Goal: Browse casually

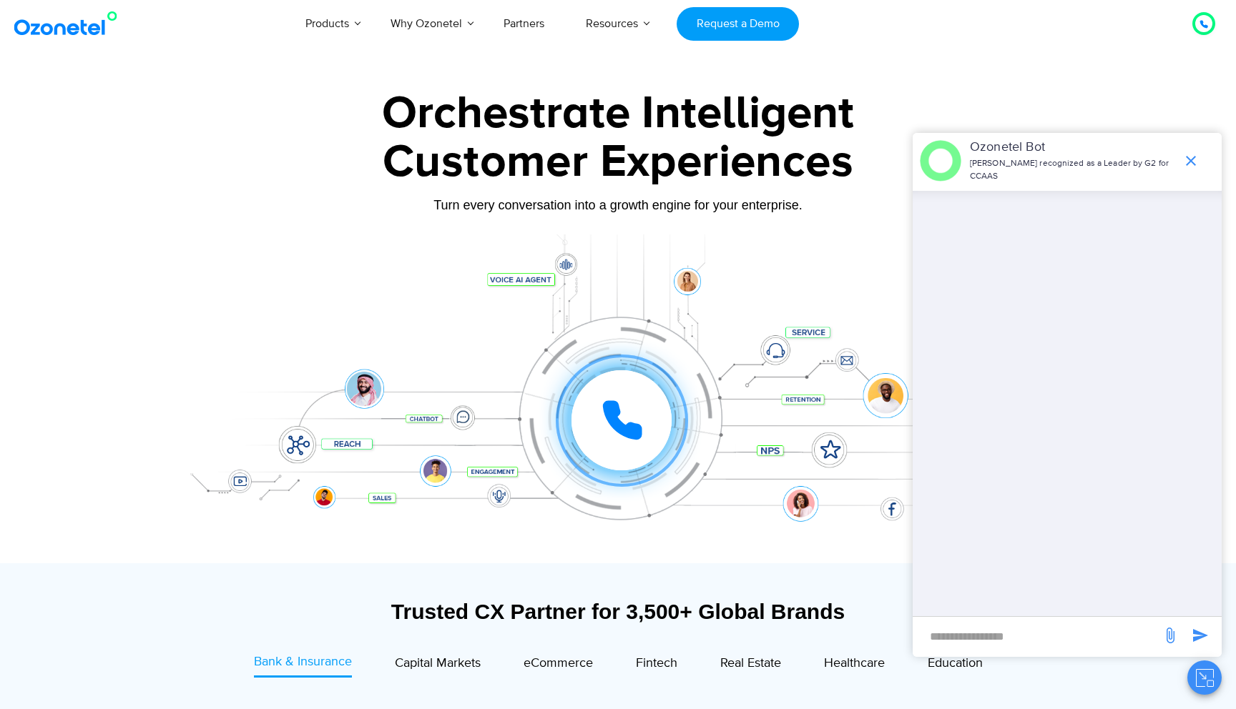
click at [87, 25] on img at bounding box center [69, 24] width 116 height 26
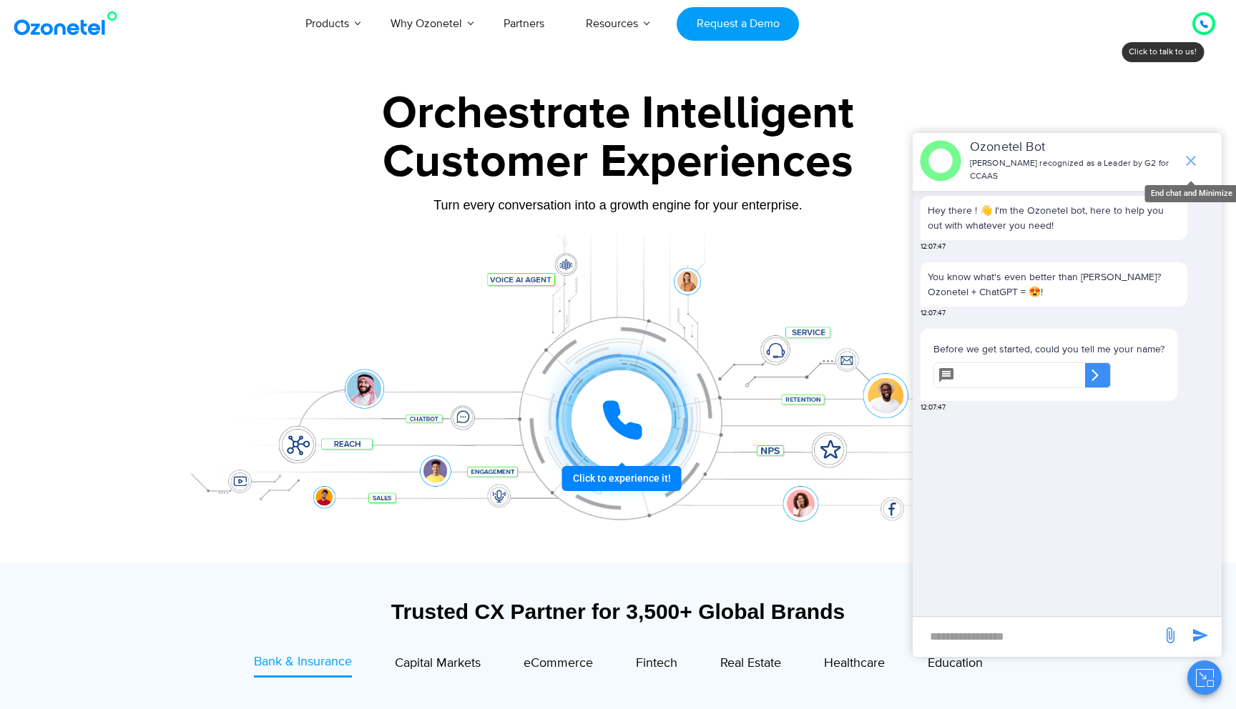
click at [1197, 163] on icon "end chat or minimize" at bounding box center [1190, 160] width 17 height 17
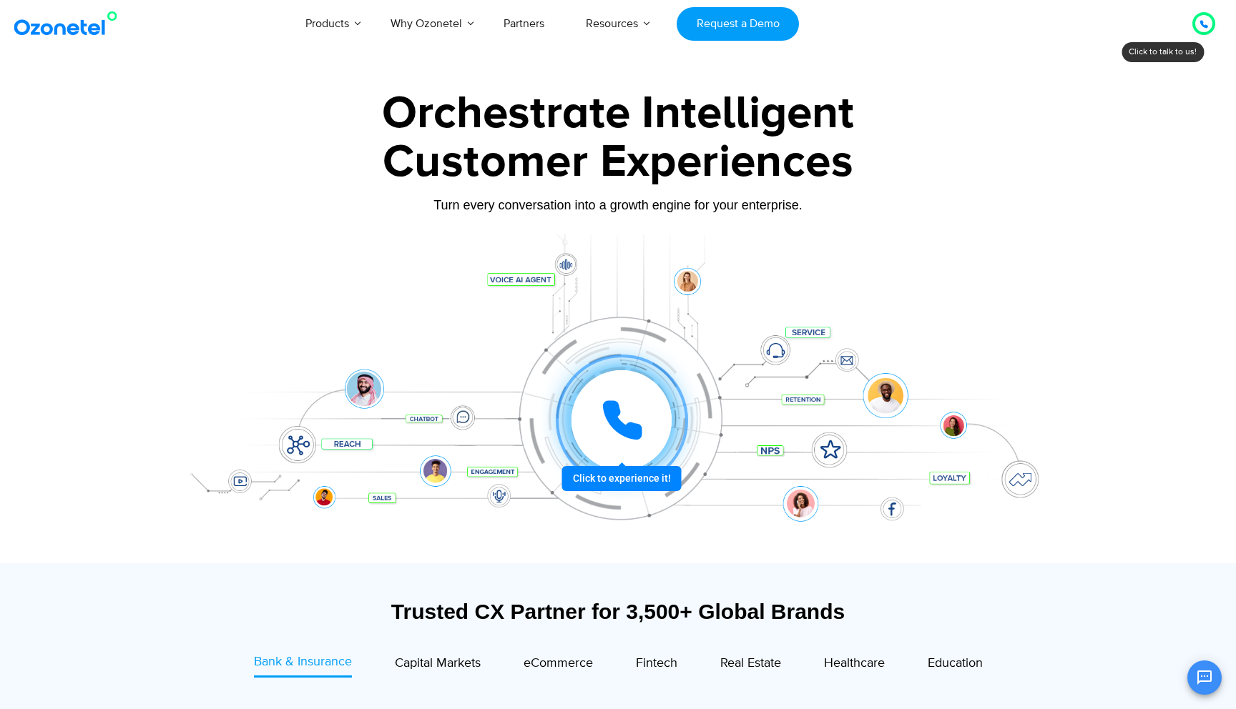
scroll to position [56, 0]
